Goal: Check status: Check status

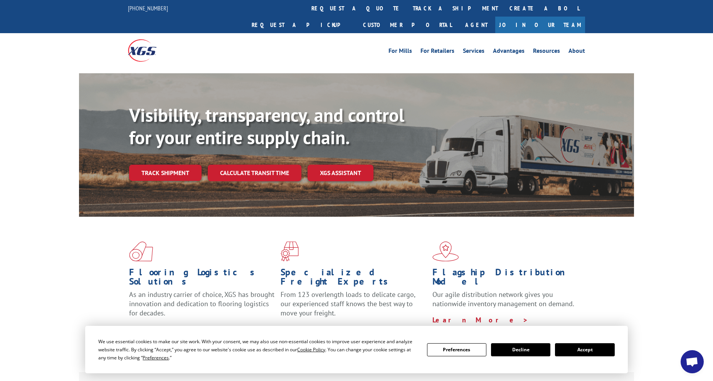
click at [582, 344] on button "Accept" at bounding box center [584, 349] width 59 height 13
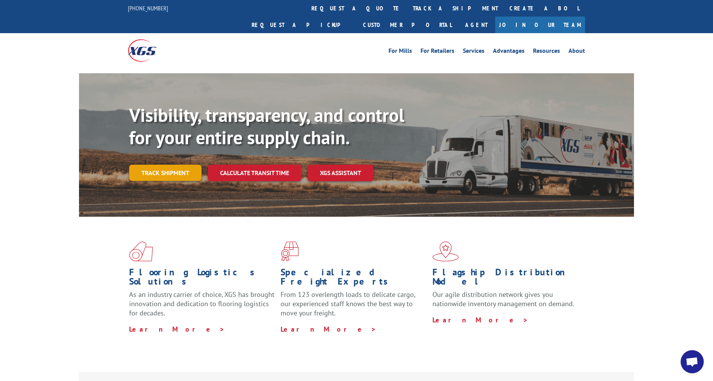
click at [159, 165] on link "Track shipment" at bounding box center [165, 173] width 72 height 16
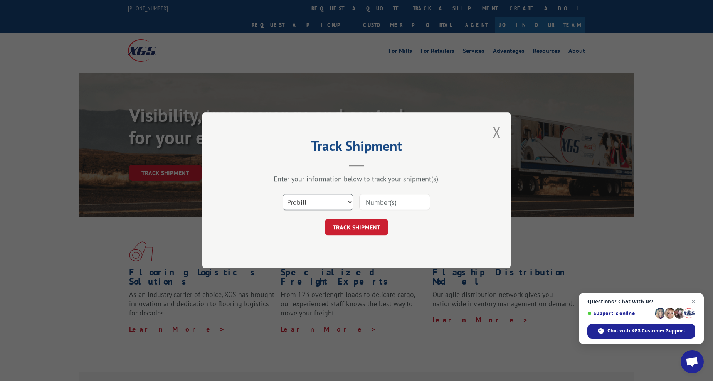
click at [308, 207] on select "Select category... Probill BOL PO" at bounding box center [317, 202] width 71 height 16
select select "po"
click at [282, 194] on select "Select category... Probill BOL PO" at bounding box center [317, 202] width 71 height 16
click at [380, 208] on input at bounding box center [394, 202] width 71 height 16
paste input "36502536"
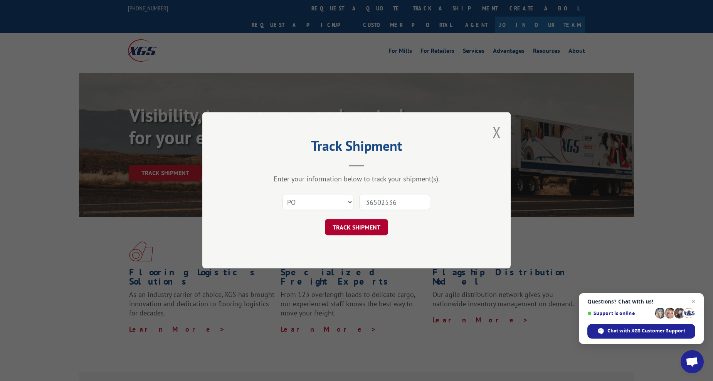
type input "36502536"
click at [374, 227] on button "TRACK SHIPMENT" at bounding box center [356, 227] width 63 height 16
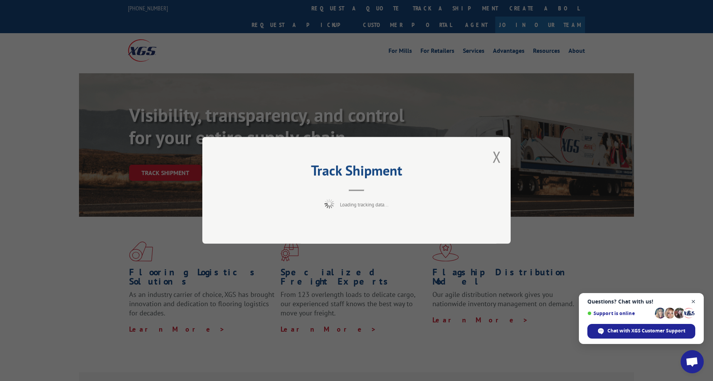
click at [692, 301] on span "Close chat" at bounding box center [693, 302] width 10 height 10
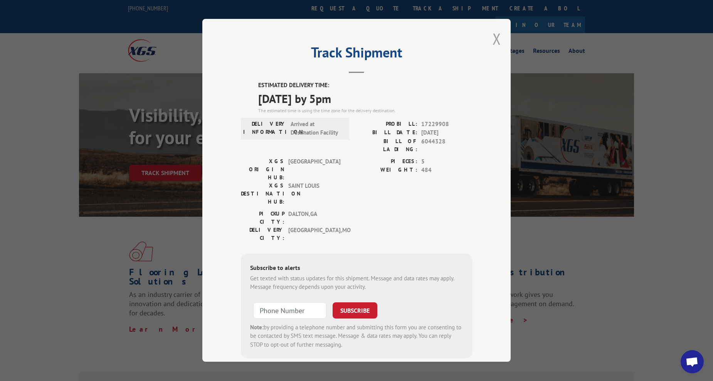
click at [497, 40] on button "Close modal" at bounding box center [496, 39] width 8 height 20
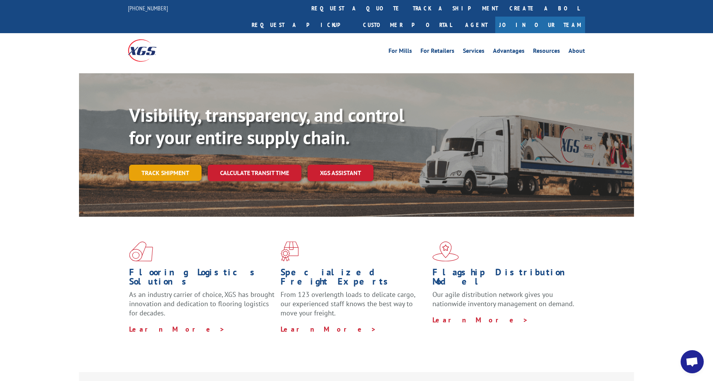
click at [155, 165] on link "Track shipment" at bounding box center [165, 173] width 72 height 16
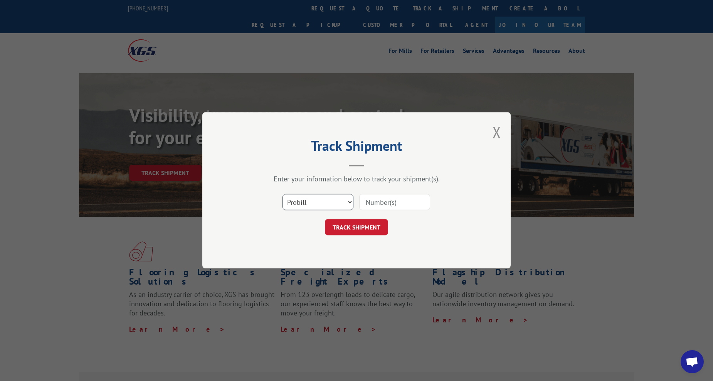
click at [341, 201] on select "Select category... Probill BOL PO" at bounding box center [317, 202] width 71 height 16
select select "po"
click at [282, 194] on select "Select category... Probill BOL PO" at bounding box center [317, 202] width 71 height 16
click at [370, 201] on input at bounding box center [394, 202] width 71 height 16
paste input "36502584"
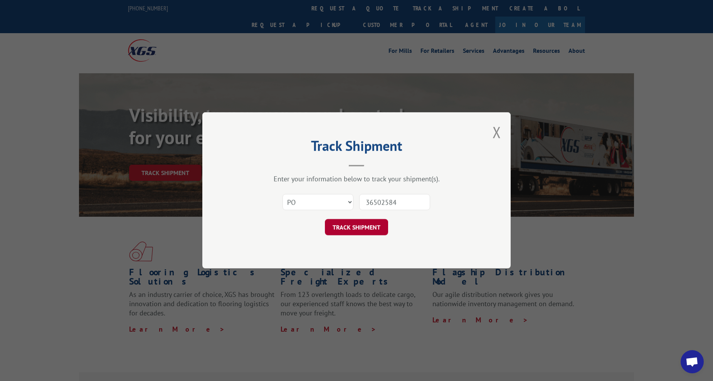
type input "36502584"
click at [364, 226] on button "TRACK SHIPMENT" at bounding box center [356, 227] width 63 height 16
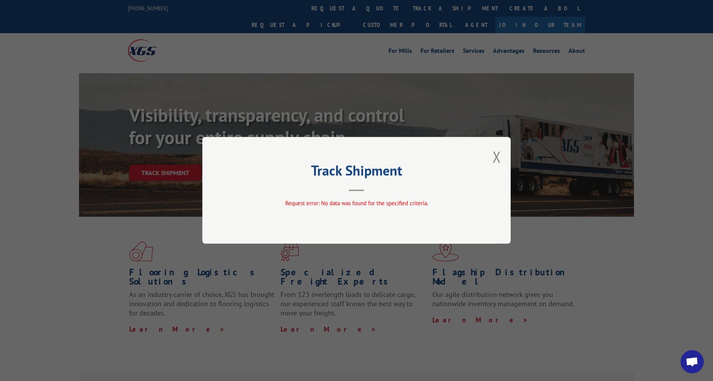
click at [502, 157] on div "Track Shipment Request error: No data was found for the specified criteria." at bounding box center [356, 190] width 308 height 107
click at [497, 157] on button "Close modal" at bounding box center [496, 156] width 8 height 20
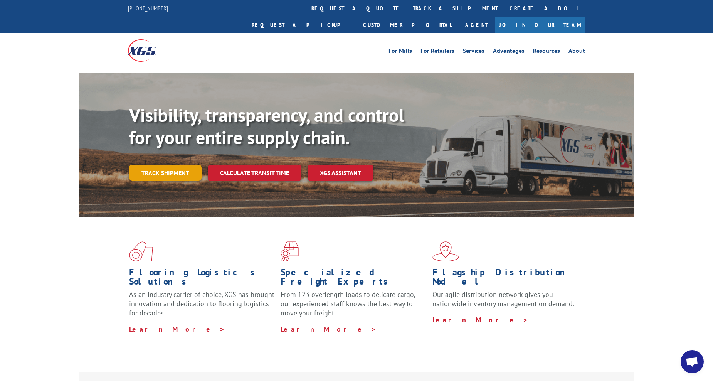
click at [178, 165] on link "Track shipment" at bounding box center [165, 173] width 72 height 16
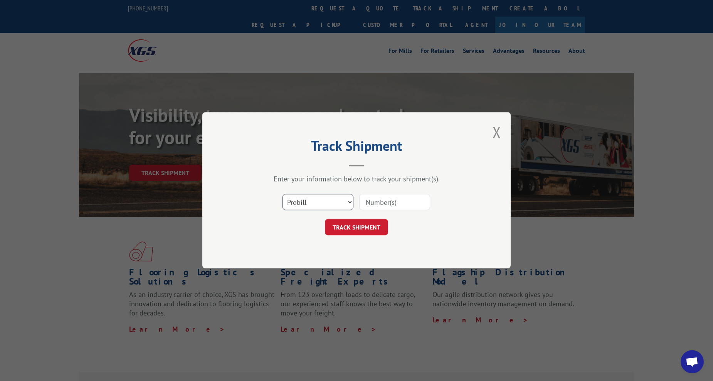
click at [336, 206] on select "Select category... Probill BOL PO" at bounding box center [317, 202] width 71 height 16
select select "po"
click at [282, 194] on select "Select category... Probill BOL PO" at bounding box center [317, 202] width 71 height 16
click at [388, 201] on input at bounding box center [394, 202] width 71 height 16
paste input "36502584"
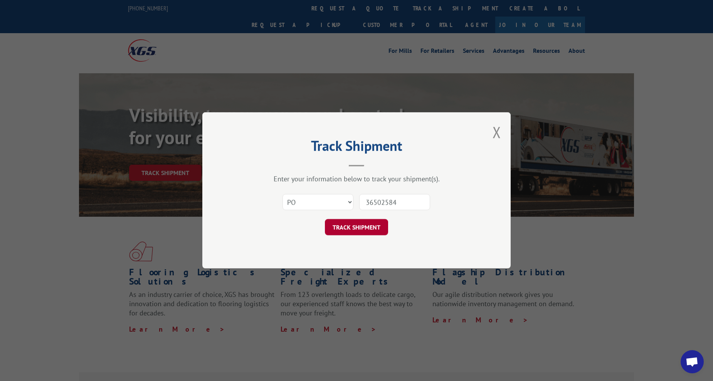
type input "36502584"
click at [374, 230] on button "TRACK SHIPMENT" at bounding box center [356, 227] width 63 height 16
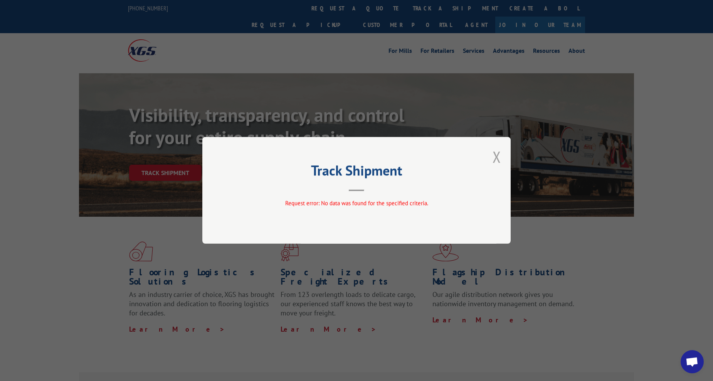
click at [500, 158] on button "Close modal" at bounding box center [496, 156] width 8 height 20
